Goal: Task Accomplishment & Management: Manage account settings

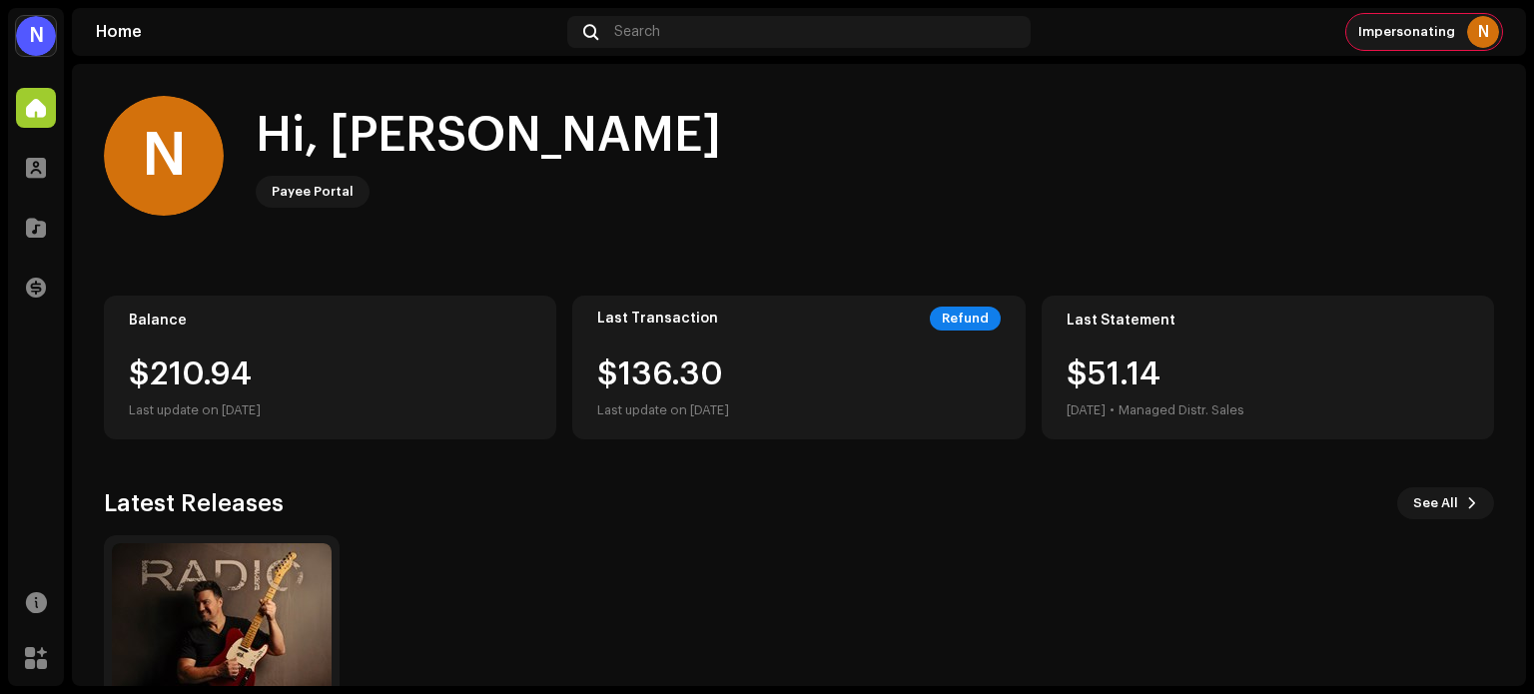
click at [1430, 43] on div "Impersonating N" at bounding box center [1425, 32] width 156 height 36
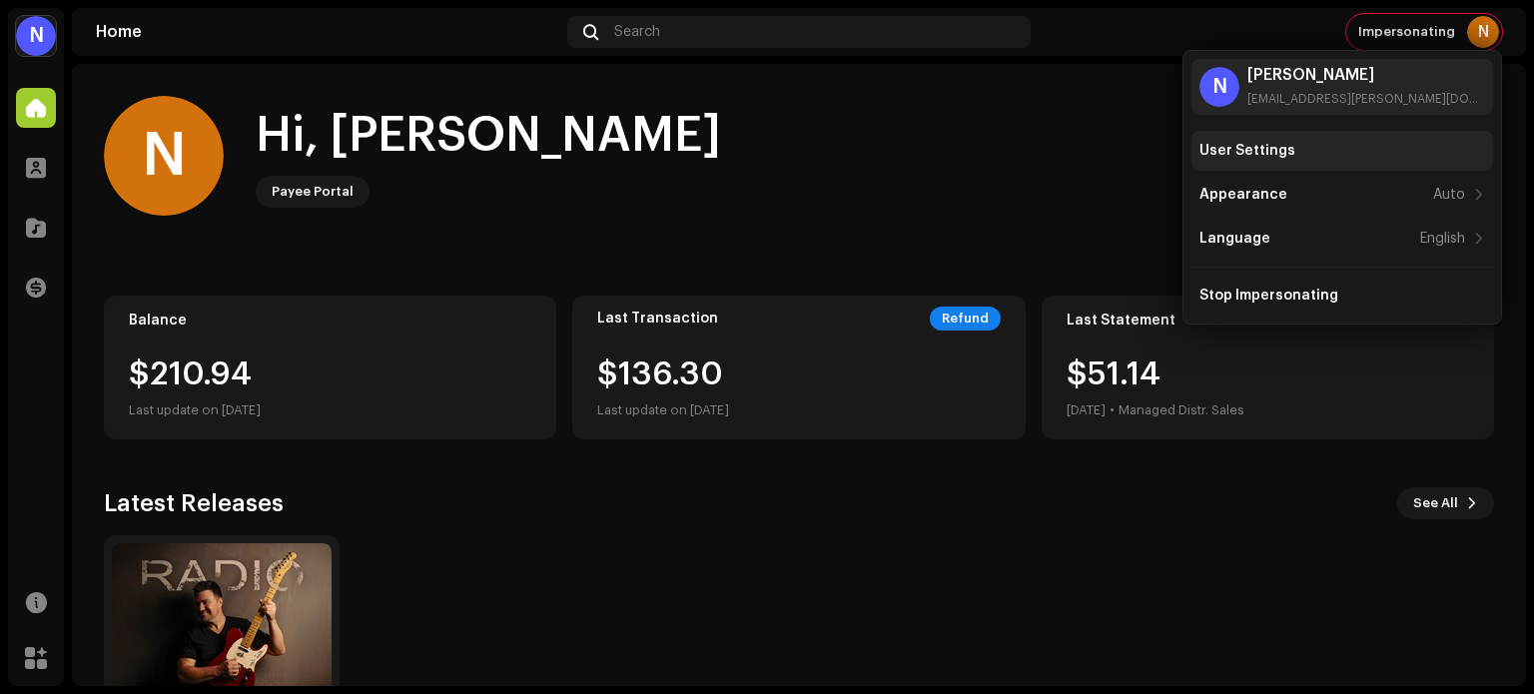
click at [1291, 147] on div "User Settings" at bounding box center [1343, 151] width 286 height 16
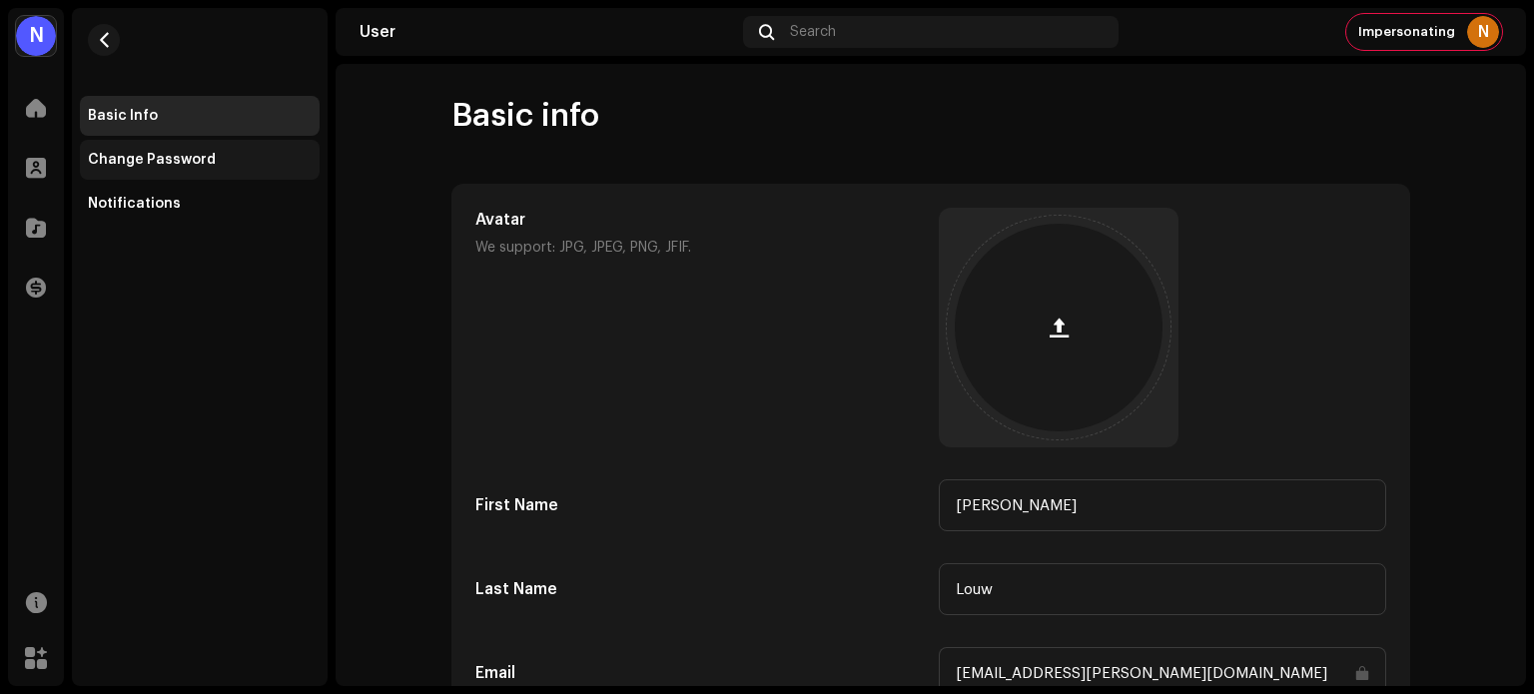
click at [166, 159] on div "Change Password" at bounding box center [152, 160] width 128 height 16
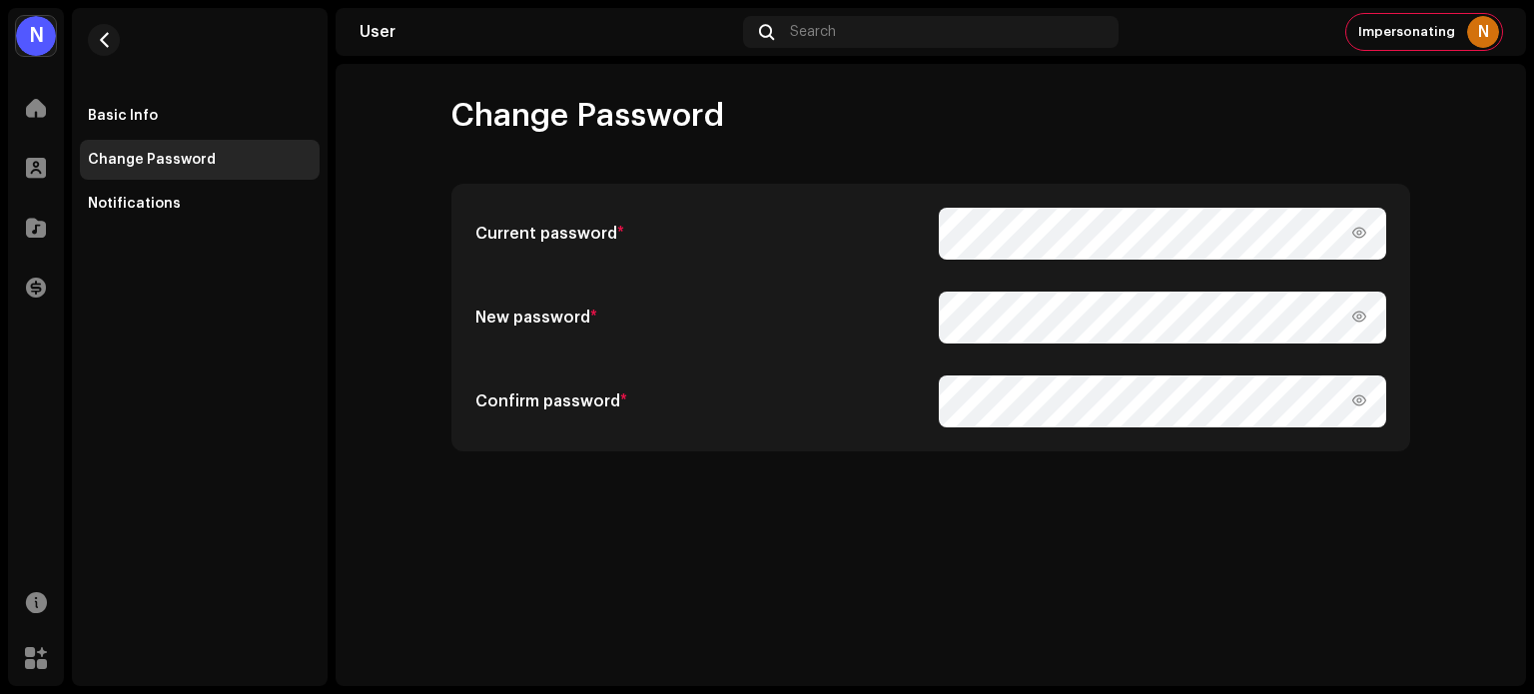
click at [971, 198] on div "Current password * New password * Confirm password *" at bounding box center [931, 318] width 957 height 266
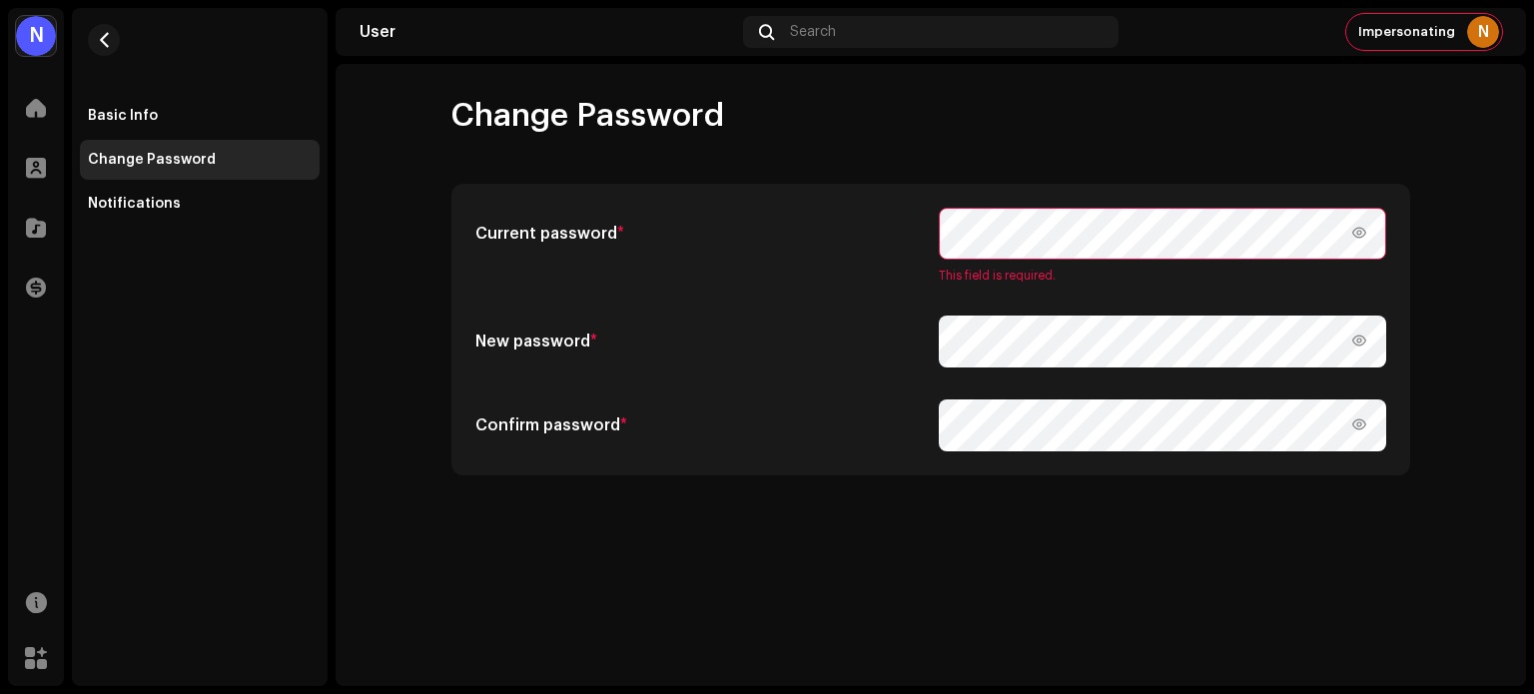
click at [984, 139] on div "Change Password Current password * This field is required. New password * Confi…" at bounding box center [931, 286] width 1023 height 380
drag, startPoint x: 972, startPoint y: 147, endPoint x: 1001, endPoint y: 189, distance: 51.0
click at [972, 147] on div "Change Password Current password * This field is required. New password * Confi…" at bounding box center [931, 286] width 1023 height 380
click at [883, 131] on div "Change Password" at bounding box center [931, 116] width 959 height 40
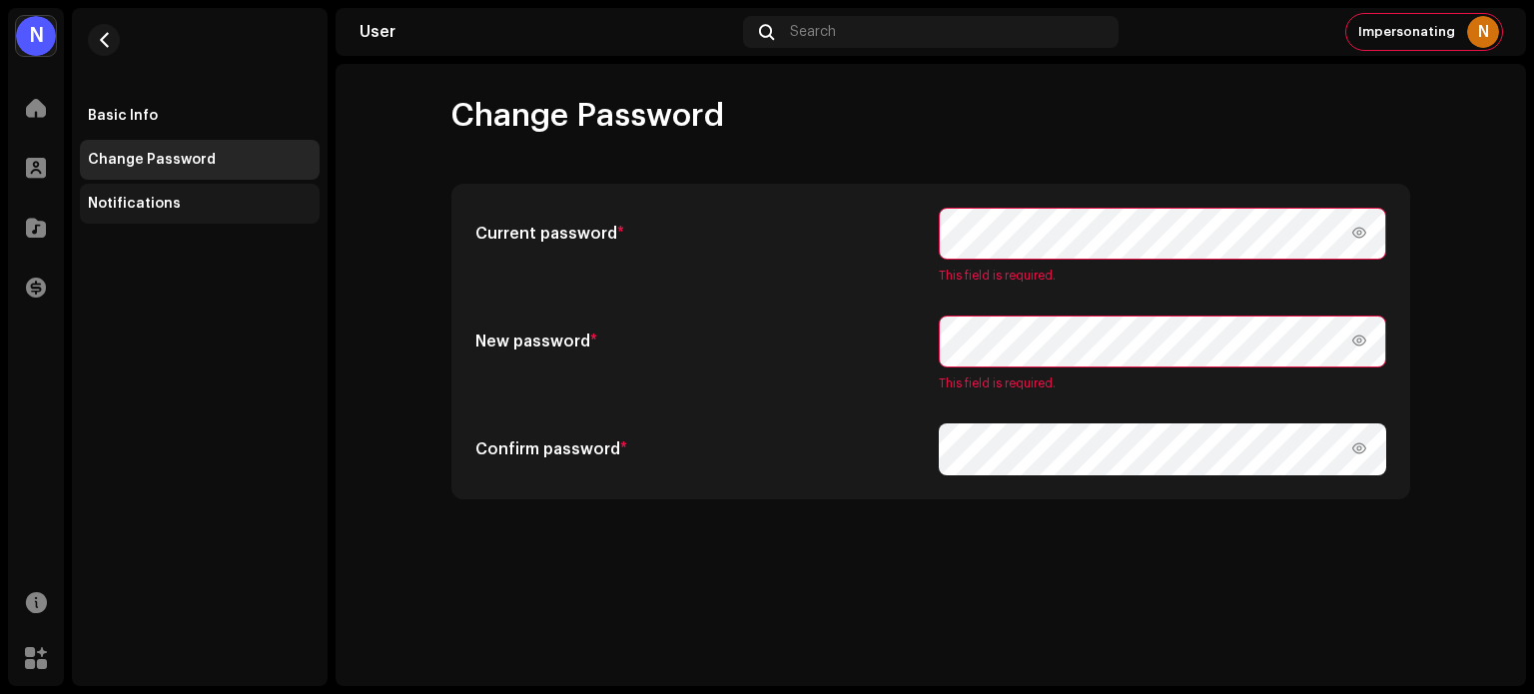
click at [177, 205] on div "Notifications" at bounding box center [200, 204] width 224 height 16
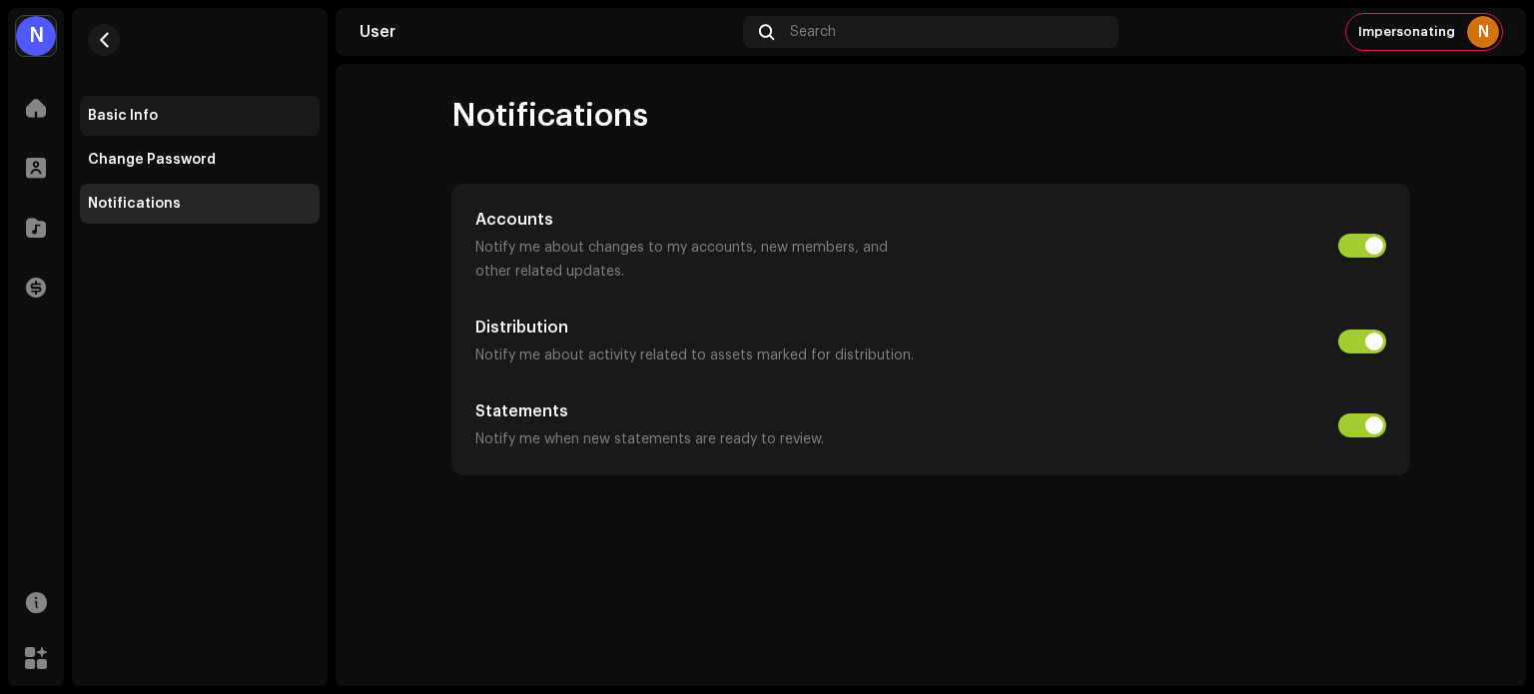
click at [203, 119] on div "Basic Info" at bounding box center [200, 116] width 224 height 16
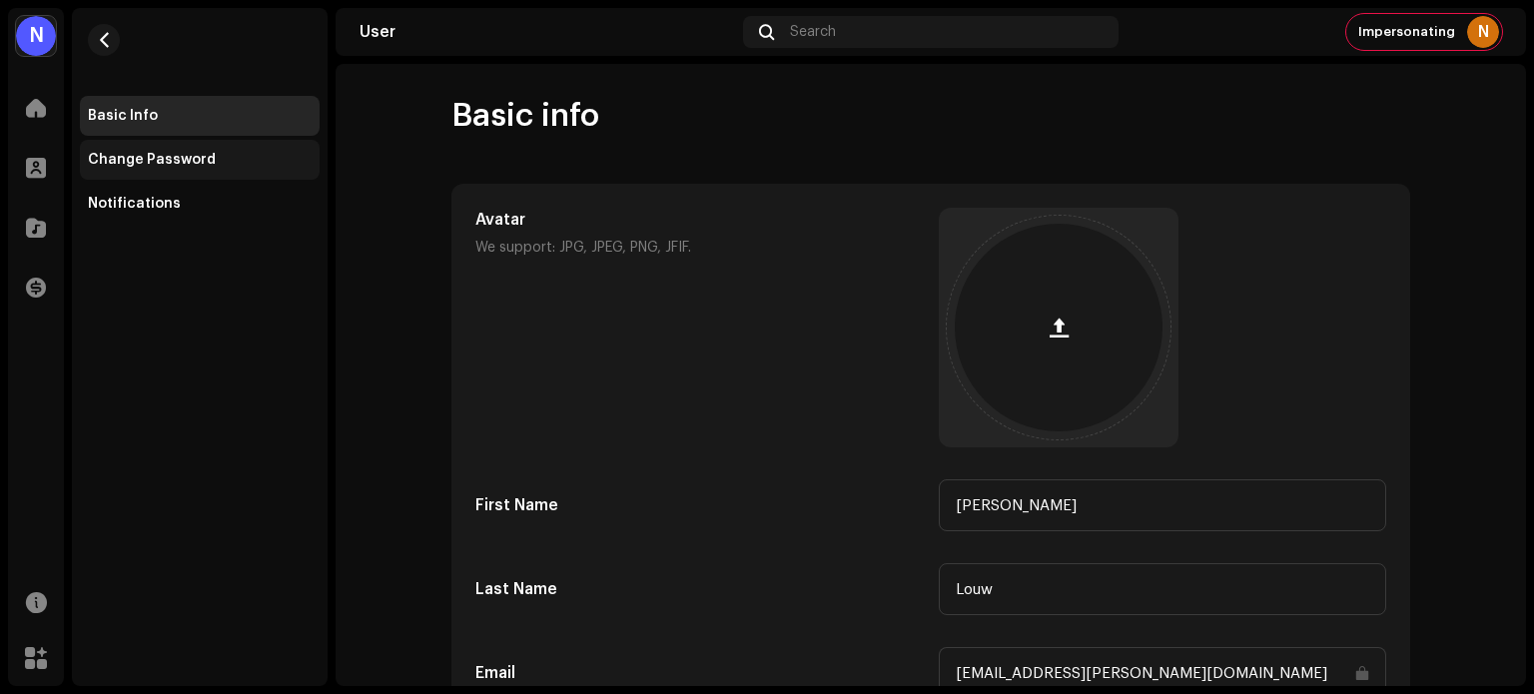
click at [169, 168] on div "Change Password" at bounding box center [200, 160] width 240 height 40
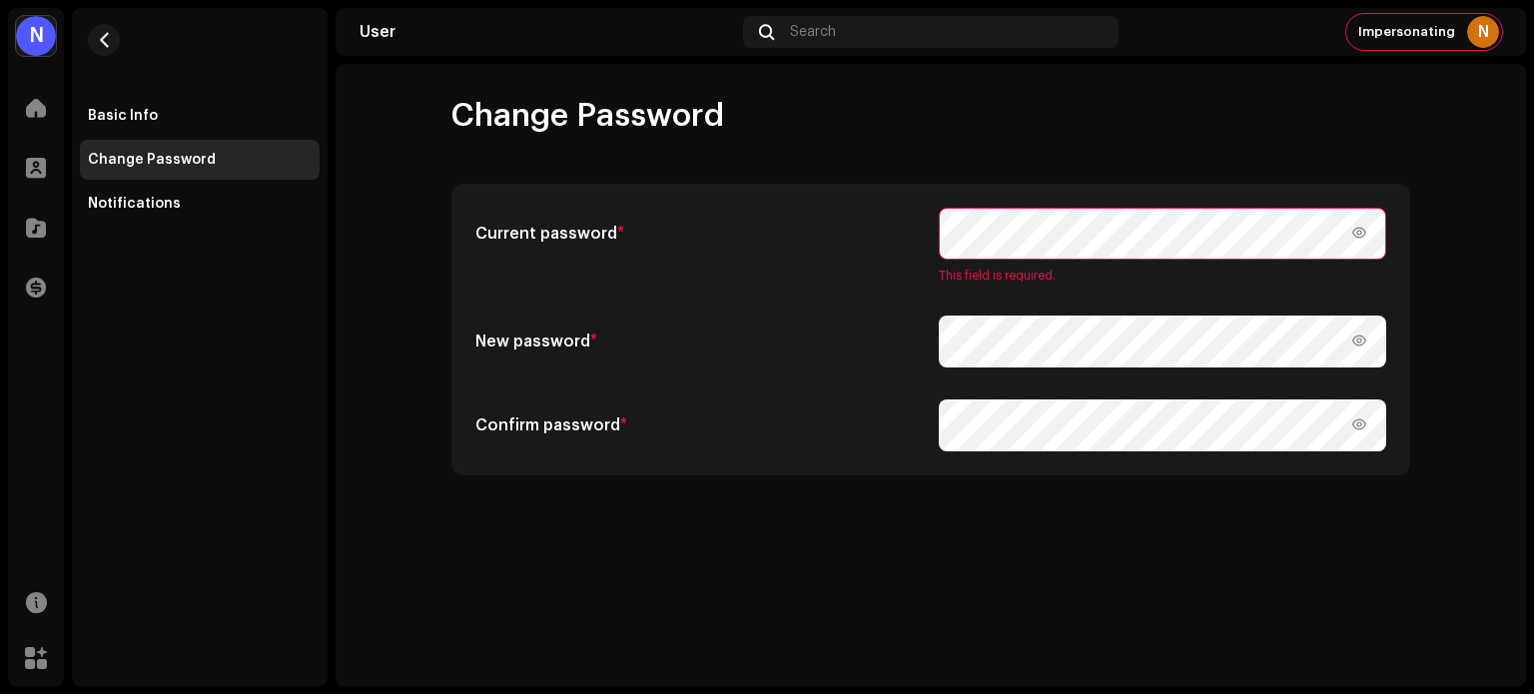
click at [875, 341] on div "New password *" at bounding box center [699, 342] width 448 height 52
click at [819, 235] on h5 "Current password *" at bounding box center [699, 234] width 448 height 24
click at [891, 273] on re-m-form-label "Current password *" at bounding box center [699, 246] width 448 height 76
click at [152, 195] on div "Notifications" at bounding box center [200, 204] width 240 height 40
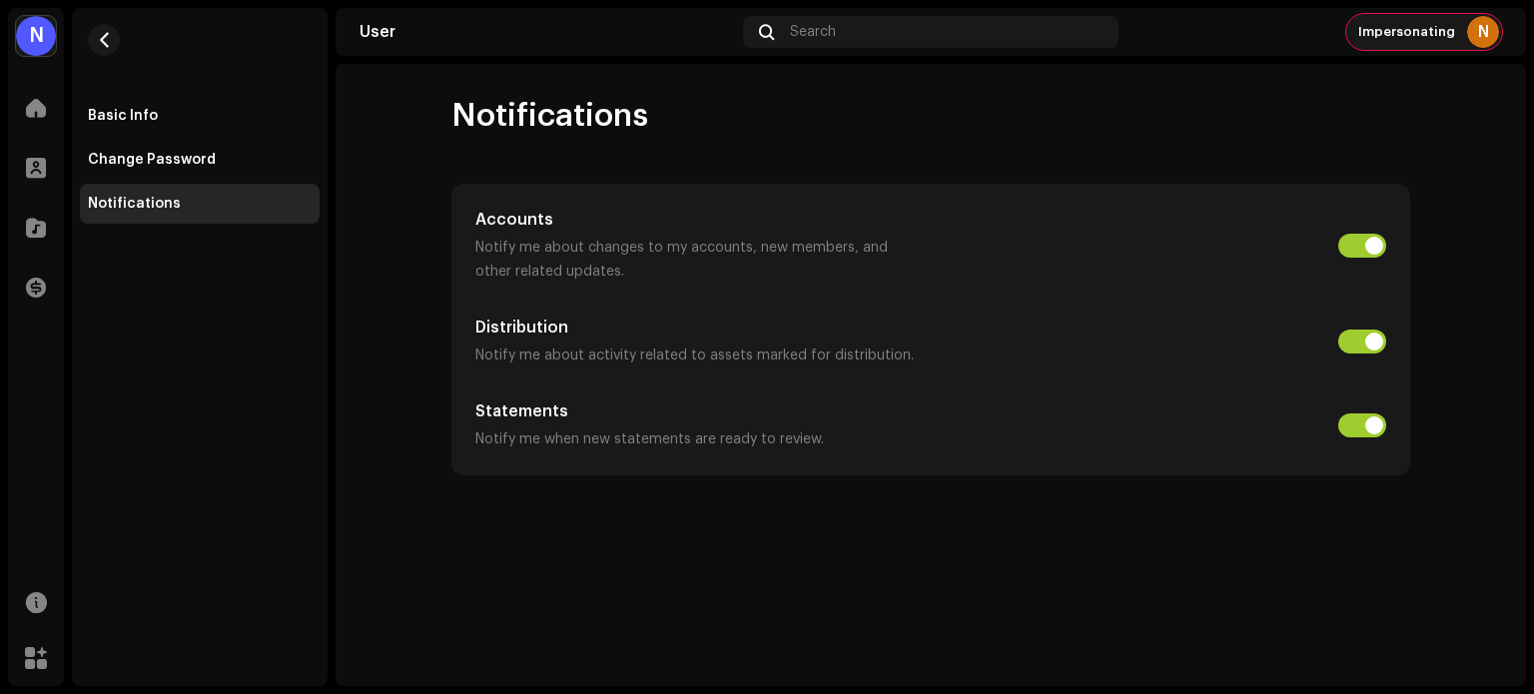
click at [1447, 38] on span "Impersonating" at bounding box center [1407, 32] width 97 height 16
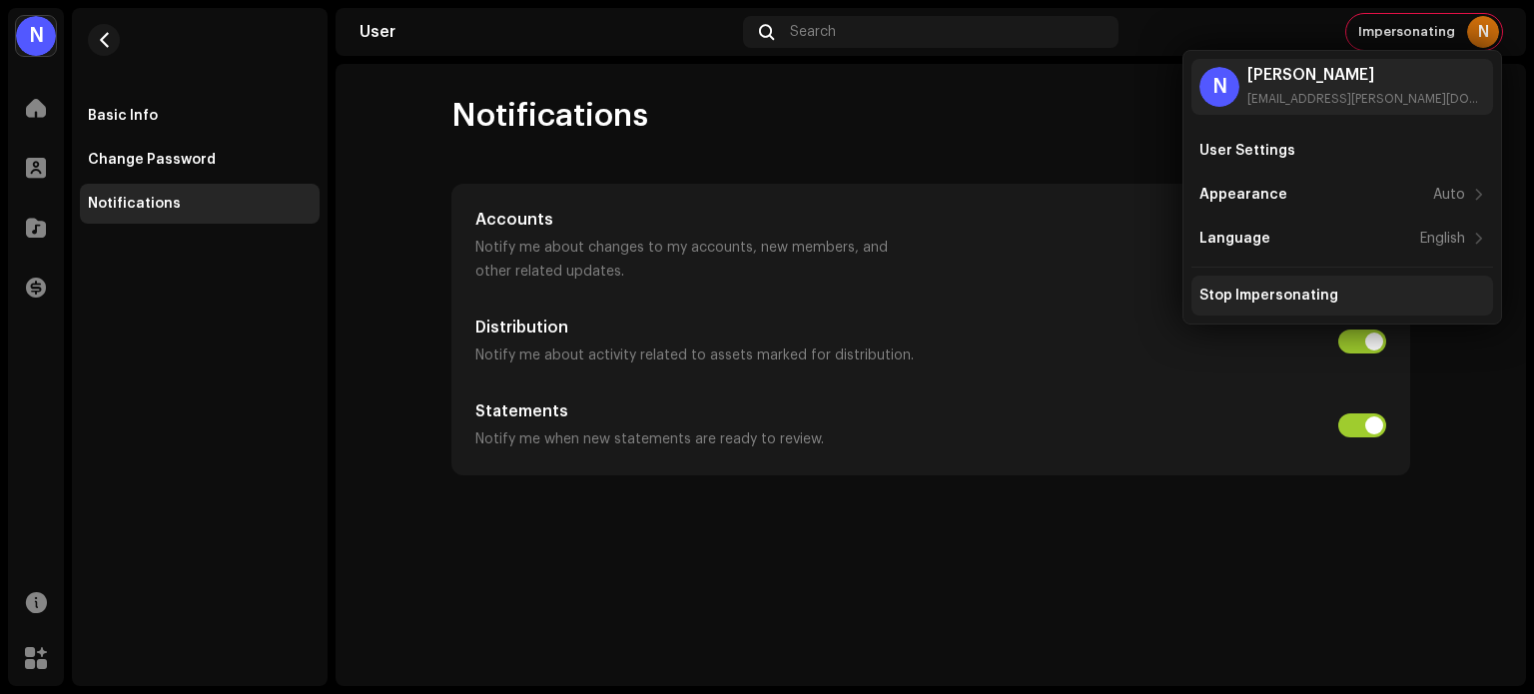
click at [1243, 295] on div "Stop Impersonating" at bounding box center [1269, 296] width 139 height 16
